Goal: Task Accomplishment & Management: Complete application form

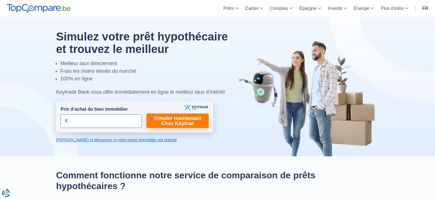
click at [123, 117] on input "Prix d’achat du bien immobilier" at bounding box center [101, 121] width 81 height 14
type input "190.000"
click at [185, 124] on link "Simuler maintenant Chez Keytrad" at bounding box center [177, 120] width 62 height 14
click at [197, 123] on link "Simuler maintenant Chez Keytrad" at bounding box center [177, 120] width 62 height 14
click at [150, 141] on link "Calculez et découvrez si votre projet immobilier est réaliste" at bounding box center [134, 140] width 157 height 6
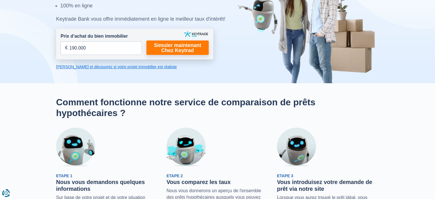
scroll to position [43, 0]
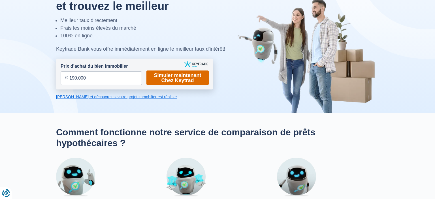
click at [188, 78] on link "Simuler maintenant Chez Keytrad" at bounding box center [177, 77] width 62 height 14
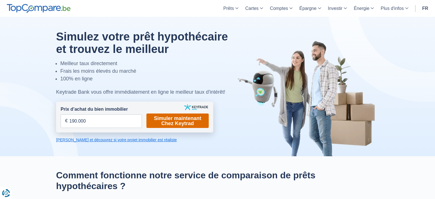
click at [158, 118] on link "Simuler maintenant Chez Keytrad" at bounding box center [177, 120] width 62 height 14
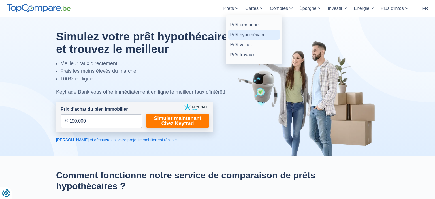
click at [246, 33] on link "Prêt hypothécaire" at bounding box center [254, 35] width 52 height 10
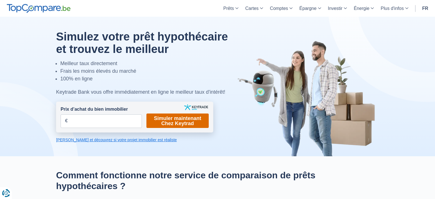
click at [177, 120] on link "Simuler maintenant Chez Keytrad" at bounding box center [177, 120] width 62 height 14
click at [136, 142] on link "[PERSON_NAME] et découvrez si votre projet immobilier est réaliste" at bounding box center [134, 140] width 157 height 6
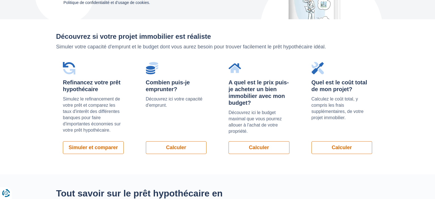
scroll to position [402, 0]
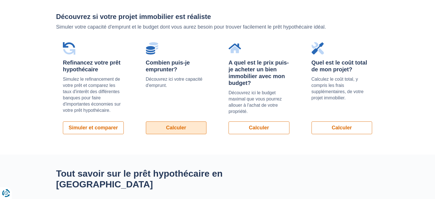
click at [184, 127] on link "Calculer" at bounding box center [176, 127] width 61 height 13
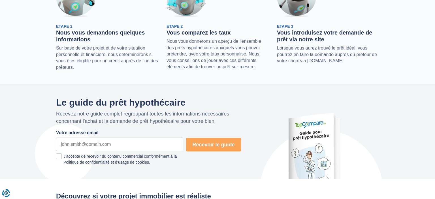
scroll to position [0, 0]
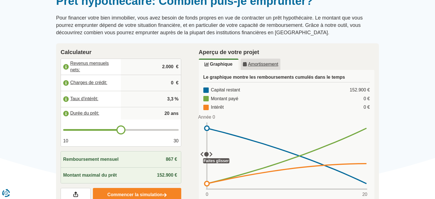
scroll to position [60, 0]
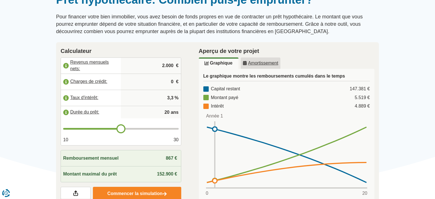
type input "19"
type input "18"
type input "17"
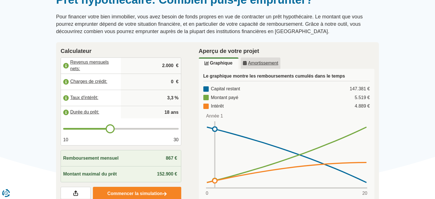
type input "17"
type input "16"
drag, startPoint x: 118, startPoint y: 128, endPoint x: 116, endPoint y: 118, distance: 9.8
type input "16"
click at [101, 130] on input "range" at bounding box center [120, 129] width 115 height 2
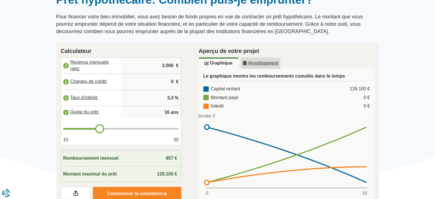
type input "15"
type input "13"
type input "12"
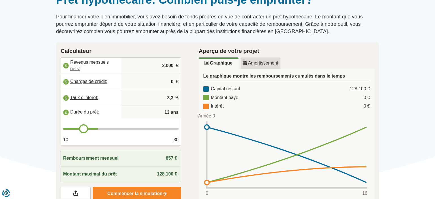
type input "12"
type input "10"
drag, startPoint x: 93, startPoint y: 129, endPoint x: 17, endPoint y: 131, distance: 75.9
type input "10"
click at [63, 130] on input "range" at bounding box center [120, 129] width 115 height 2
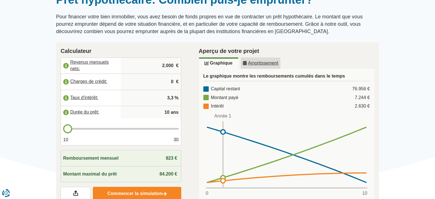
click at [86, 97] on label "Taux d'intérêt:" at bounding box center [91, 98] width 60 height 12
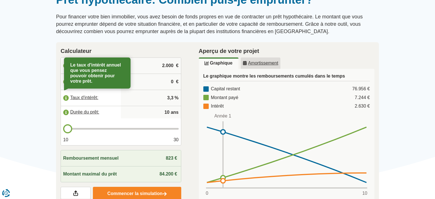
click at [173, 98] on input "3,3" at bounding box center [150, 97] width 55 height 15
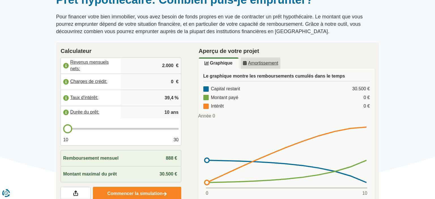
type input "3,9"
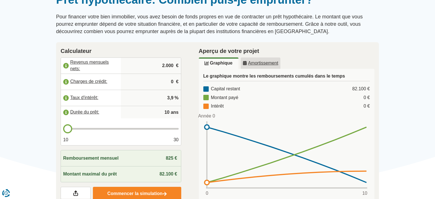
click at [140, 173] on div "Montant maximal du prêt 82.100 €" at bounding box center [121, 174] width 120 height 16
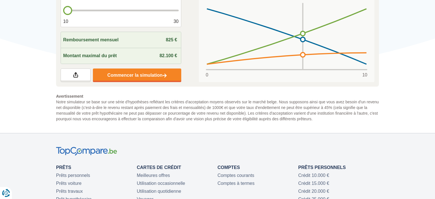
scroll to position [179, 0]
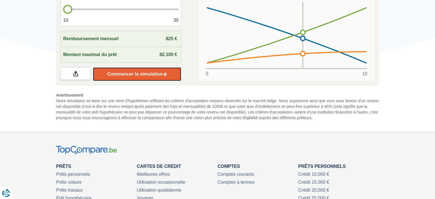
click at [153, 68] on link "Commencer la simulation" at bounding box center [137, 74] width 88 height 14
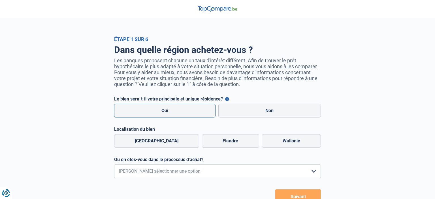
click at [185, 110] on label "Oui" at bounding box center [164, 111] width 101 height 14
click at [185, 110] on input "Oui" at bounding box center [164, 111] width 101 height 14
radio input "true"
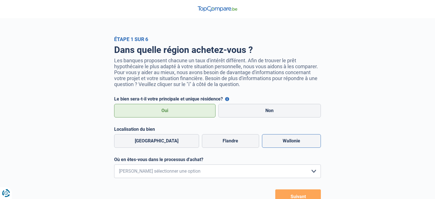
click at [290, 143] on label "Wallonie" at bounding box center [291, 141] width 59 height 14
click at [290, 143] on input "Wallonie" at bounding box center [291, 141] width 59 height 14
radio input "true"
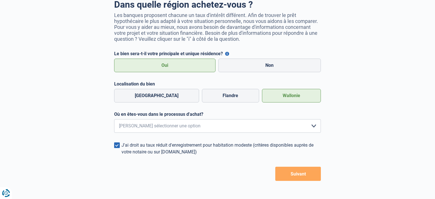
scroll to position [60, 0]
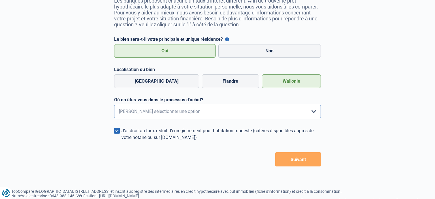
click at [114, 105] on select "Je me renseigne juste car je n'ai pas de projet d'achat concret actuellement Je…" at bounding box center [217, 112] width 207 height 14
select select "1b"
click option "J'ai trouvé une habitation et vais faire une offre dans les prochains jours" at bounding box center [0, 0] width 0 height 0
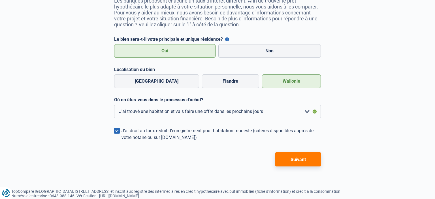
click at [290, 159] on button "Suivant" at bounding box center [298, 159] width 46 height 14
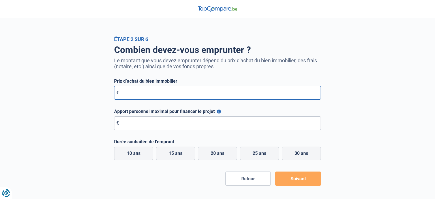
click at [164, 91] on input "Prix d’achat du bien immobilier" at bounding box center [217, 93] width 207 height 14
type input "190.000"
click at [176, 119] on input "Apport personnel maximal pour financer le projet" at bounding box center [217, 123] width 207 height 14
type input "150.000"
click at [130, 152] on label "10 ans" at bounding box center [133, 154] width 39 height 14
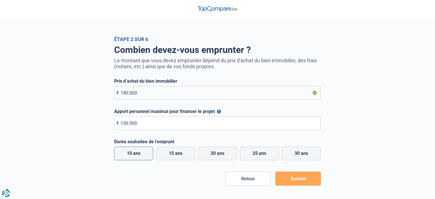
click at [130, 152] on input "10 ans" at bounding box center [133, 154] width 39 height 14
radio input "true"
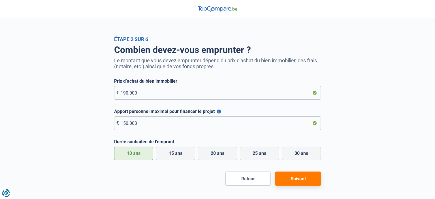
click at [298, 179] on button "Suivant" at bounding box center [298, 178] width 46 height 14
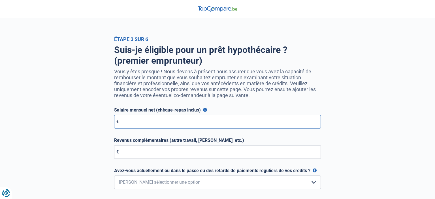
click at [156, 119] on input "Salaire mensuel net (chèque-repas inclus)" at bounding box center [217, 122] width 207 height 14
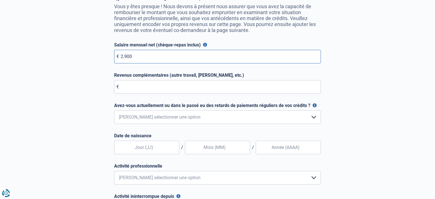
scroll to position [89, 0]
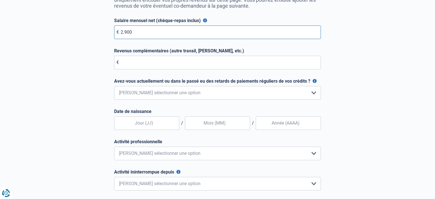
type input "2.900"
click at [114, 86] on select "Non, jamais Oui mais j'ai tout remboursé il y a moins d'un an Oui mais cela fai…" at bounding box center [217, 93] width 207 height 14
select select "0"
click option "Non, jamais" at bounding box center [0, 0] width 0 height 0
click at [152, 119] on input "text" at bounding box center [146, 123] width 65 height 14
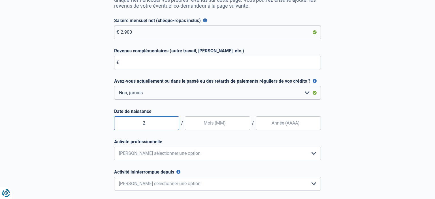
type input "27"
type input "07"
type input "1971"
click at [114, 147] on select "Employé privé Ouvrier Fonctionnaire Indépendant Dirigeant d'entreprise Pensionn…" at bounding box center [217, 154] width 207 height 14
select select "official"
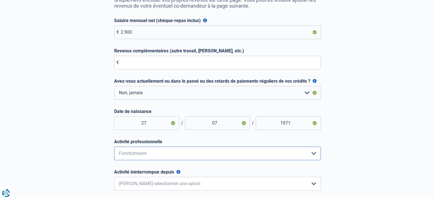
click option "Fonctionnaire" at bounding box center [0, 0] width 0 height 0
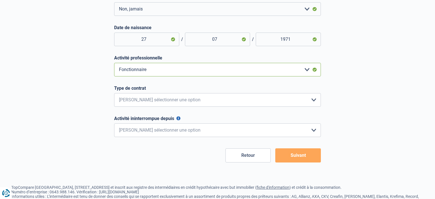
scroll to position [179, 0]
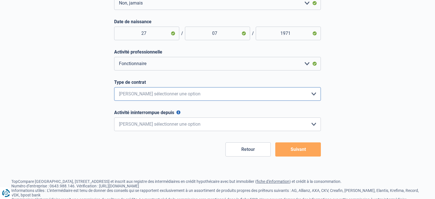
click at [114, 87] on select "Intérimaire Contrat à Durée Indéterminée Contrat à Durée Déterminée Veuillez sé…" at bounding box center [217, 94] width 207 height 14
select select "permanent"
click option "Contrat à Durée Indéterminée" at bounding box center [0, 0] width 0 height 0
click at [114, 117] on select "< 6 mois 6 - 12 mois 12 - 24 mois 24 - 36 mois > 36 mois Veuillez sélectionner …" at bounding box center [217, 124] width 207 height 14
select select "more36"
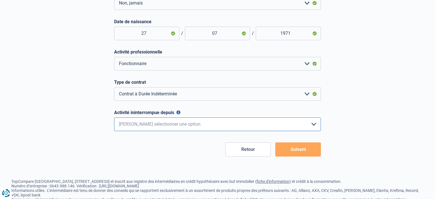
click option "> 36 mois" at bounding box center [0, 0] width 0 height 0
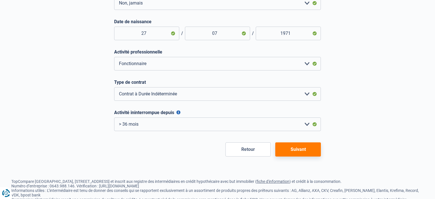
click at [296, 149] on button "Suivant" at bounding box center [298, 149] width 46 height 14
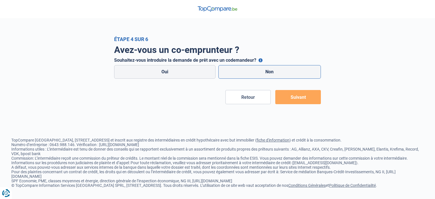
click at [283, 73] on label "Non" at bounding box center [269, 72] width 103 height 14
click at [283, 73] on input "Non" at bounding box center [269, 72] width 103 height 14
radio input "true"
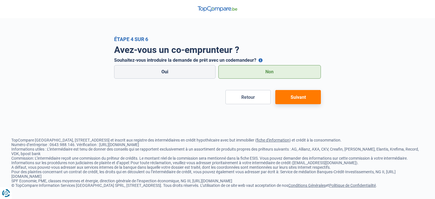
click at [294, 100] on button "Suivant" at bounding box center [298, 97] width 46 height 14
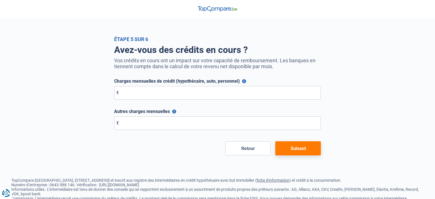
click at [293, 148] on button "Suivant" at bounding box center [298, 148] width 46 height 14
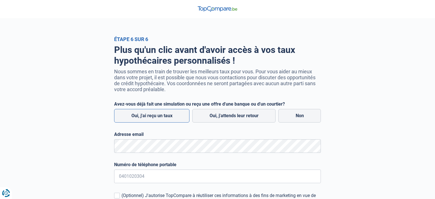
click at [157, 116] on label "Oui, j'ai reçu un taux" at bounding box center [151, 116] width 75 height 14
click at [157, 116] on input "Oui, j'ai reçu un taux" at bounding box center [151, 116] width 75 height 14
radio input "true"
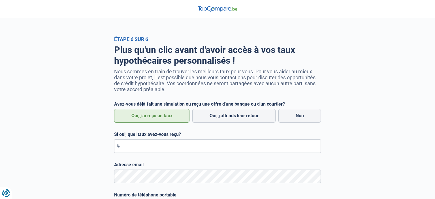
click at [164, 123] on label "Oui, j'ai reçu un taux" at bounding box center [151, 116] width 75 height 14
click at [164, 123] on input "Oui, j'ai reçu un taux" at bounding box center [151, 116] width 75 height 14
click at [159, 144] on input "Si oui, quel taux avez-vous reçu?" at bounding box center [217, 146] width 207 height 14
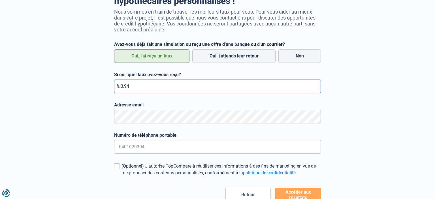
scroll to position [89, 0]
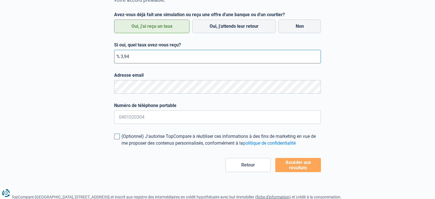
type input "3,94"
click at [118, 139] on span at bounding box center [117, 137] width 6 height 6
click at [121, 147] on input "(Optionnel) J'autorise TopCompare à réutiliser ces informations à des fins de m…" at bounding box center [121, 147] width 0 height 0
click at [165, 121] on input "Numéro de téléphone portable" at bounding box center [217, 117] width 207 height 14
type input "0"
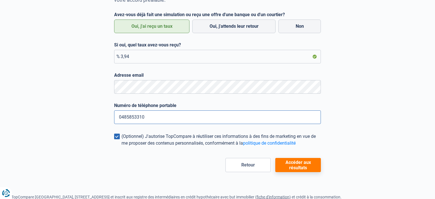
type input "0485853310"
click at [288, 164] on button "Accéder aux résultats" at bounding box center [298, 165] width 46 height 14
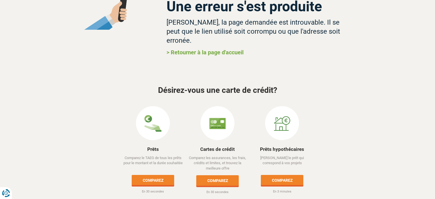
scroll to position [60, 0]
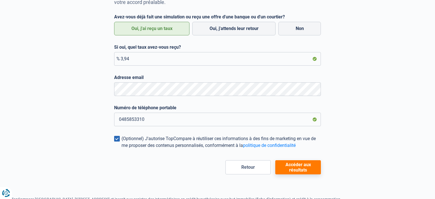
scroll to position [89, 0]
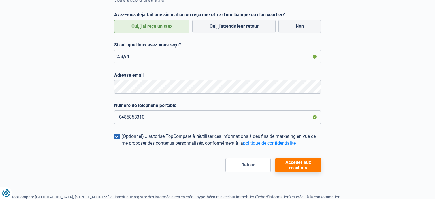
click at [117, 136] on span at bounding box center [117, 137] width 6 height 6
click at [121, 147] on input "(Optionnel) J'autorise TopCompare à réutiliser ces informations à des fins de m…" at bounding box center [121, 147] width 0 height 0
click at [281, 163] on button "Accéder aux résultats" at bounding box center [298, 165] width 46 height 14
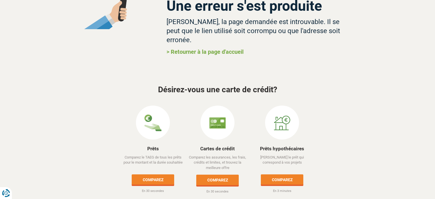
scroll to position [65, 0]
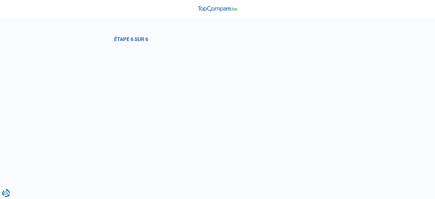
select select "1b"
